Goal: Information Seeking & Learning: Learn about a topic

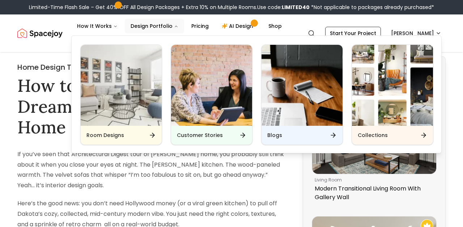
click at [271, 132] on h6 "Blogs" at bounding box center [274, 135] width 15 height 7
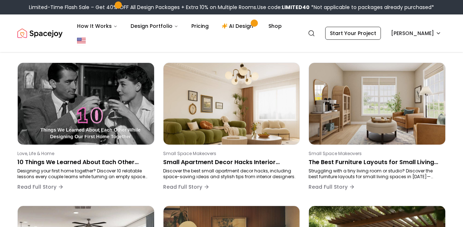
scroll to position [202, 0]
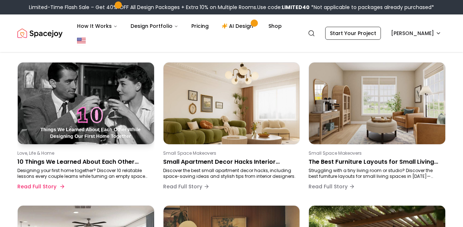
click at [88, 155] on p "Love, Life & Home" at bounding box center [84, 153] width 134 height 6
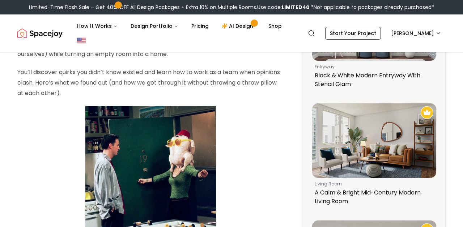
scroll to position [443, 0]
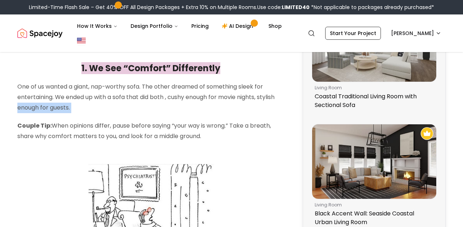
drag, startPoint x: 16, startPoint y: 115, endPoint x: 4, endPoint y: 99, distance: 19.8
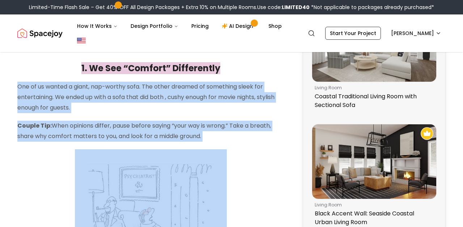
drag, startPoint x: 13, startPoint y: 80, endPoint x: 14, endPoint y: 135, distance: 54.6
copy div "One of us wanted a giant, nap-worthy sofa. The other dreamed of something sleek…"
click at [361, 30] on link "Start Your Project" at bounding box center [353, 33] width 56 height 13
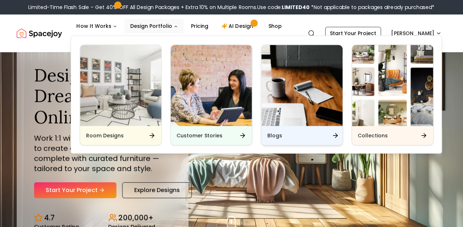
click at [298, 136] on div "Blogs" at bounding box center [301, 135] width 81 height 19
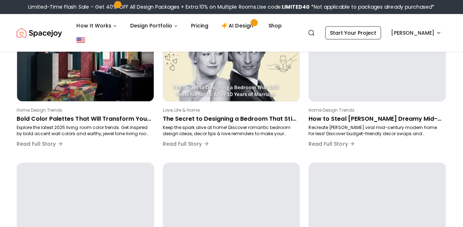
scroll to position [117, 0]
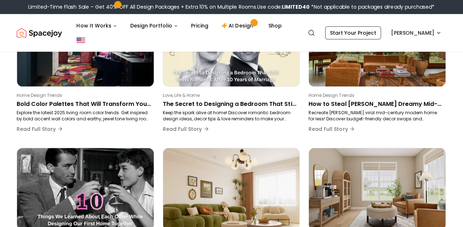
click at [99, 209] on img at bounding box center [85, 189] width 143 height 86
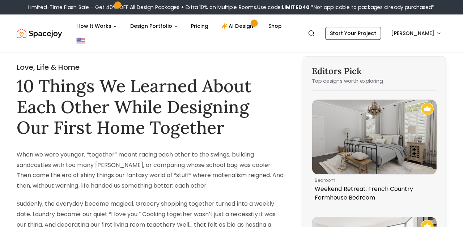
click at [108, 178] on p "When we were younger, “together” meant racing each other to the swings, buildin…" at bounding box center [150, 170] width 266 height 42
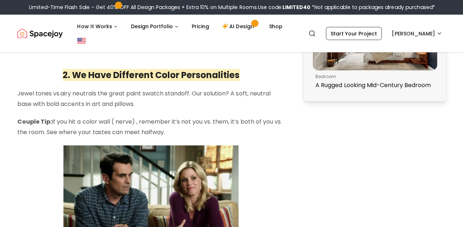
scroll to position [671, 0]
